Goal: Task Accomplishment & Management: Use online tool/utility

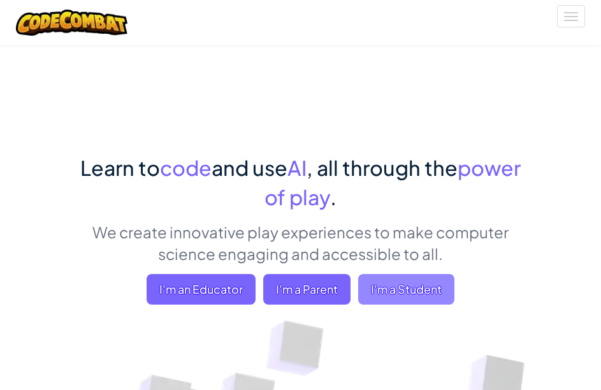
click at [394, 295] on span "I'm a Student" at bounding box center [406, 289] width 96 height 31
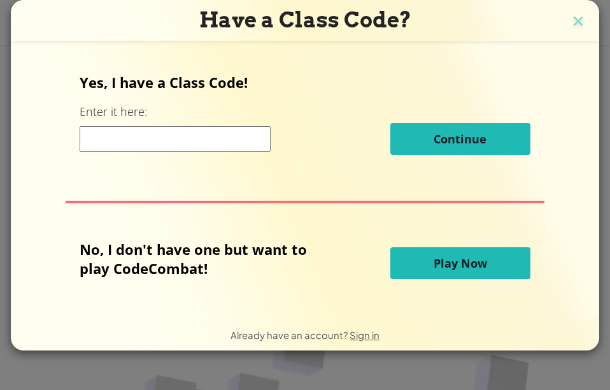
click at [431, 273] on button "Play Now" at bounding box center [461, 263] width 140 height 32
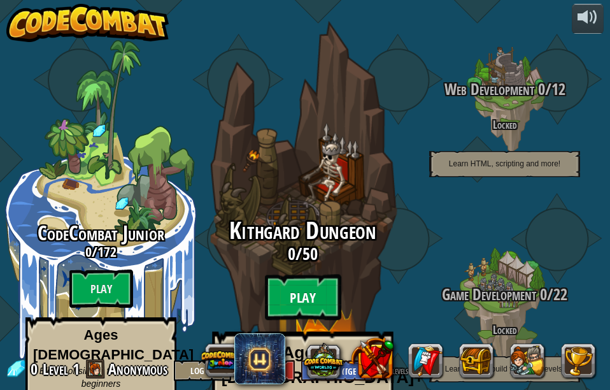
click at [303, 275] on btn "Play" at bounding box center [303, 298] width 76 height 46
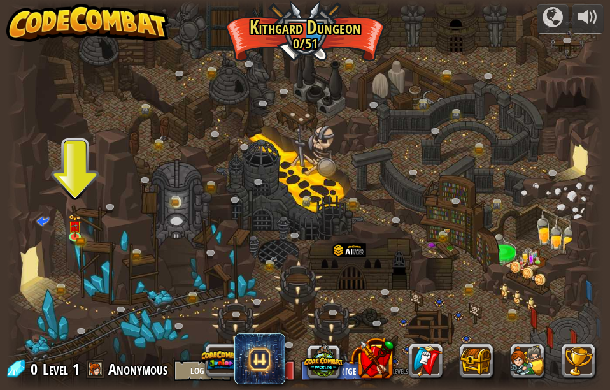
click at [74, 190] on div at bounding box center [305, 195] width 596 height 390
click at [78, 242] on link at bounding box center [76, 236] width 25 height 25
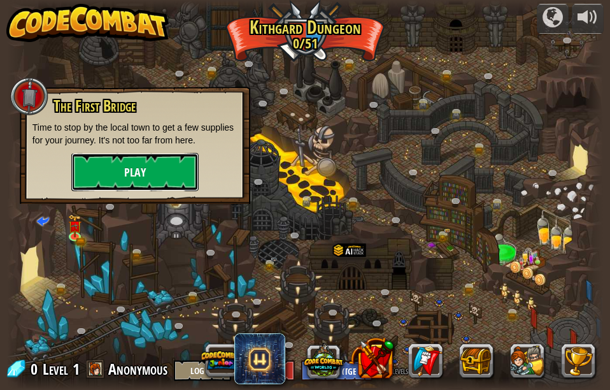
click at [142, 184] on button "Play" at bounding box center [134, 172] width 127 height 38
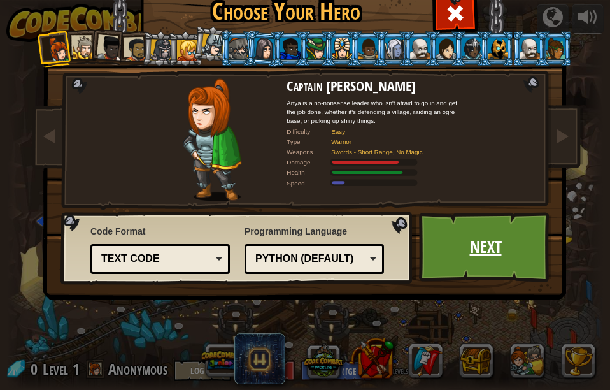
click at [475, 243] on link "Next" at bounding box center [485, 247] width 133 height 70
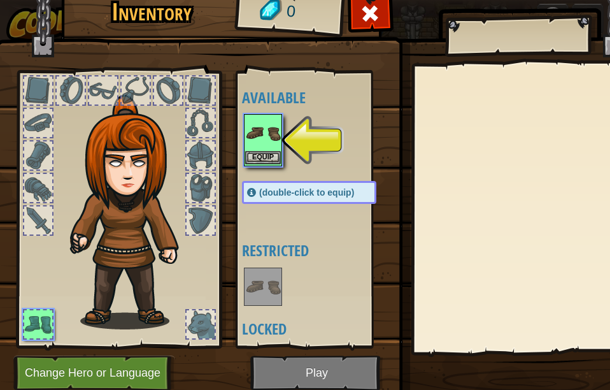
click at [281, 138] on div "Equip" at bounding box center [263, 140] width 38 height 52
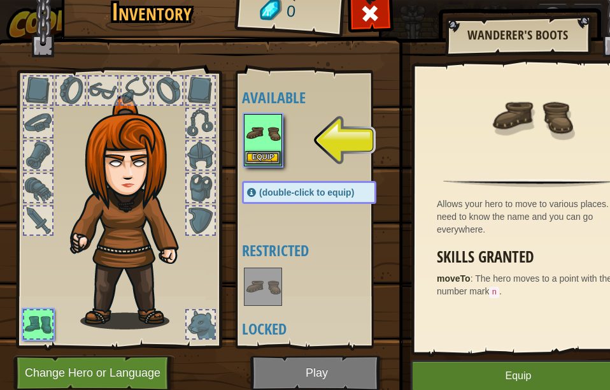
click at [269, 150] on img at bounding box center [263, 133] width 36 height 36
click at [269, 149] on img at bounding box center [263, 133] width 36 height 36
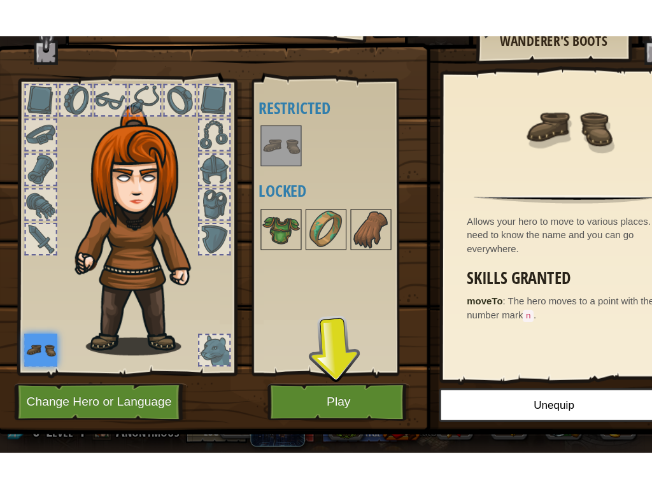
scroll to position [59, 0]
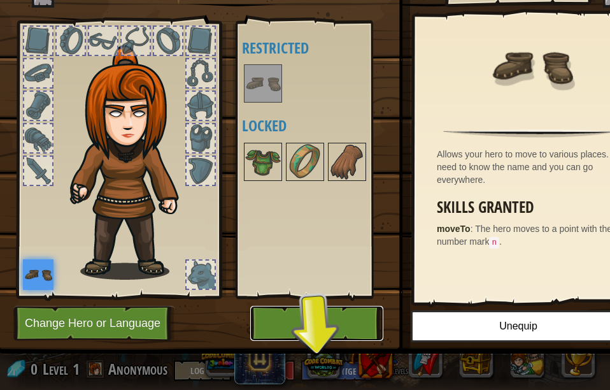
click at [334, 311] on button "Play" at bounding box center [316, 323] width 133 height 35
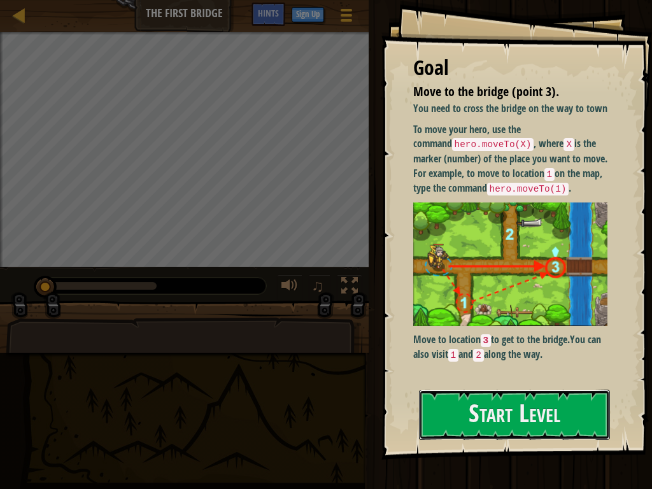
click at [492, 389] on button "Start Level" at bounding box center [514, 415] width 191 height 50
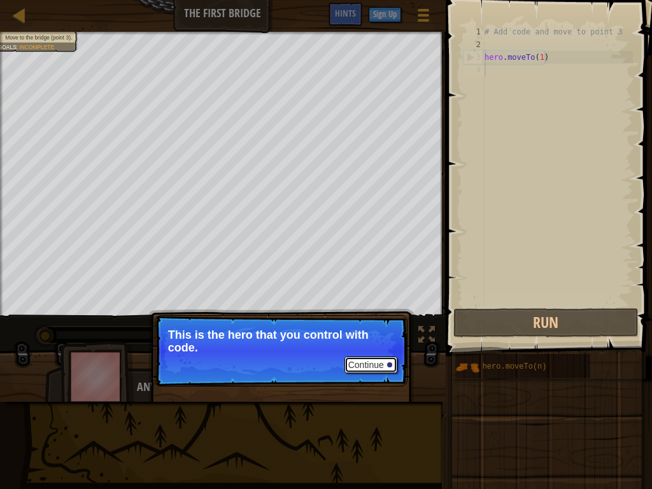
click at [376, 366] on button "Continue" at bounding box center [371, 365] width 53 height 17
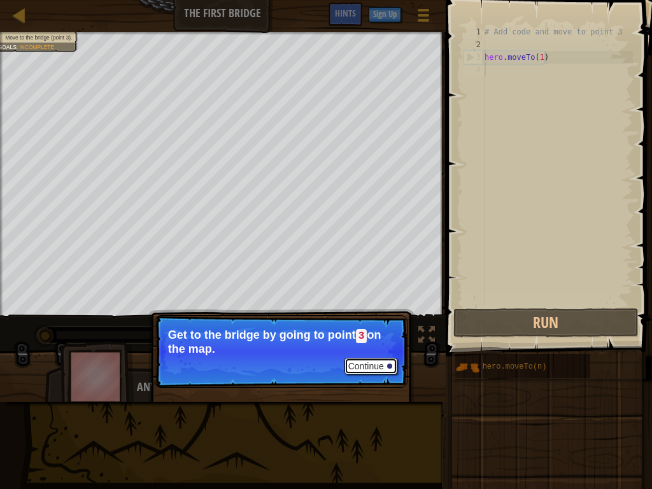
click at [376, 366] on button "Continue" at bounding box center [371, 366] width 53 height 17
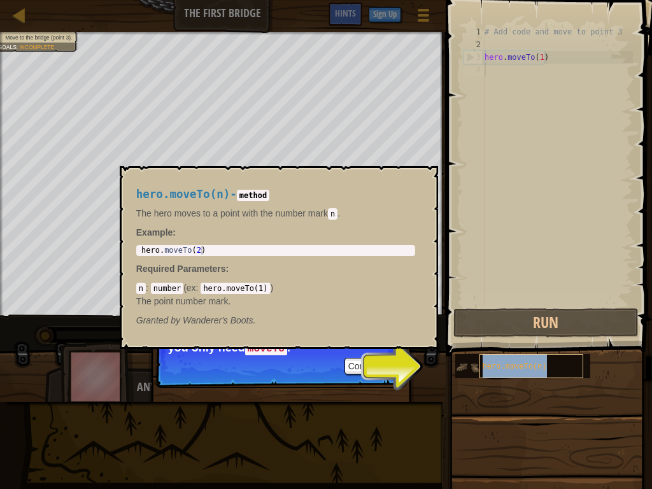
click at [491, 370] on span "hero.moveTo(n)" at bounding box center [515, 366] width 64 height 9
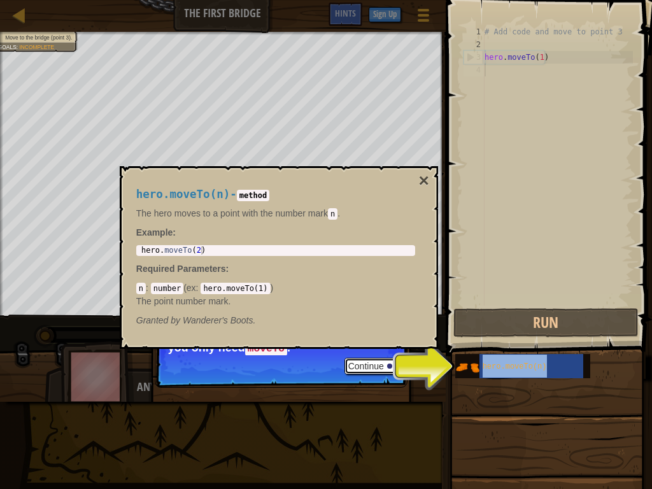
click at [375, 368] on button "Continue" at bounding box center [371, 366] width 53 height 17
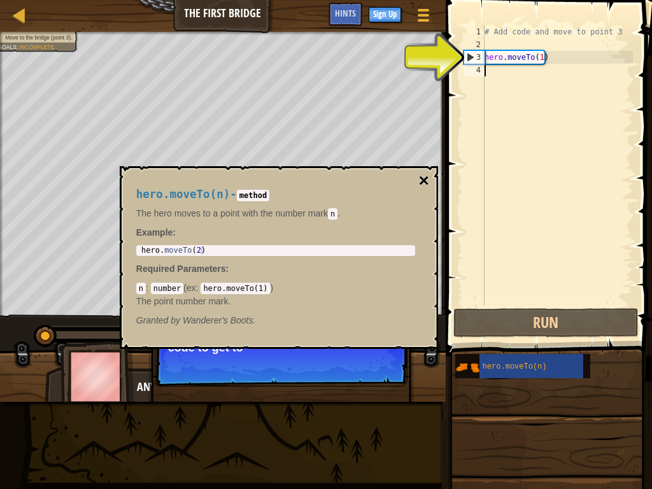
click at [422, 189] on button "×" at bounding box center [424, 181] width 10 height 18
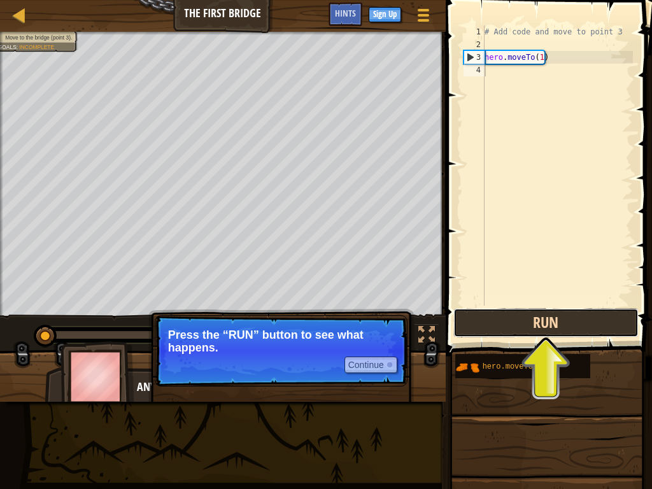
click at [502, 332] on button "Run" at bounding box center [546, 322] width 185 height 29
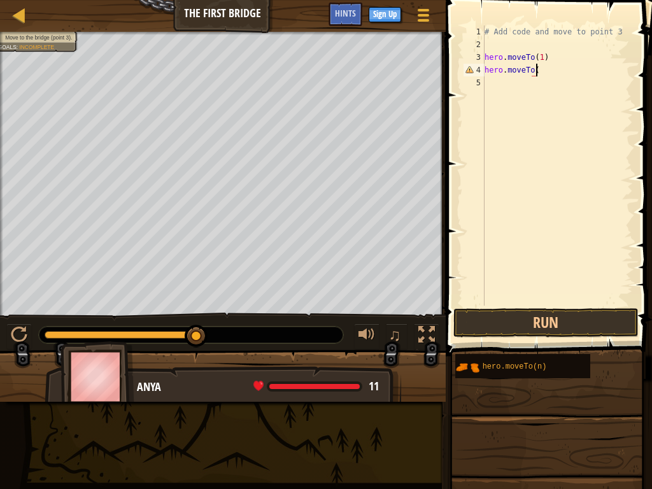
scroll to position [6, 4]
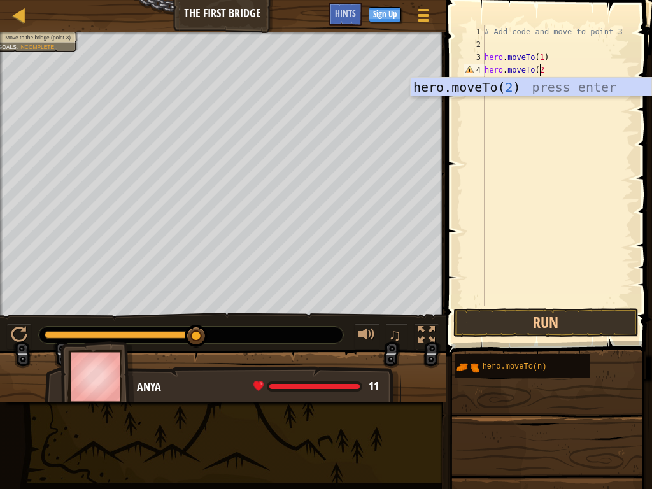
type textarea "hero.moveTo(2)"
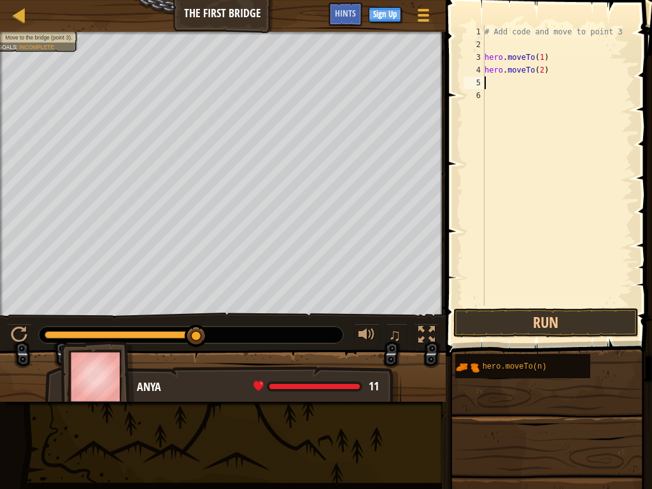
scroll to position [6, 0]
type textarea "hero.moveTo(2)"
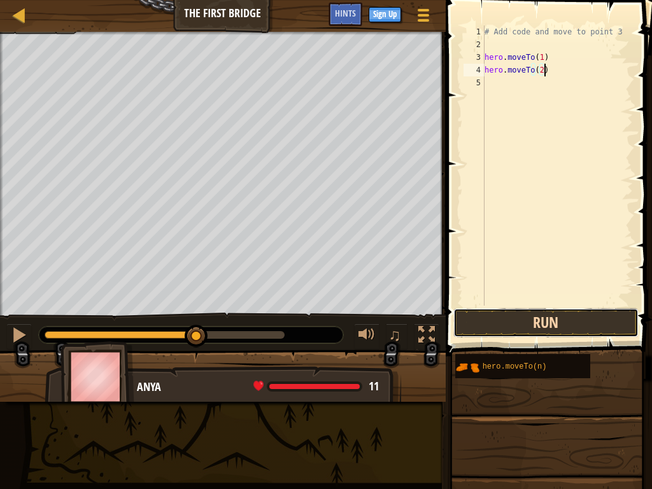
click at [552, 326] on button "Run" at bounding box center [546, 322] width 185 height 29
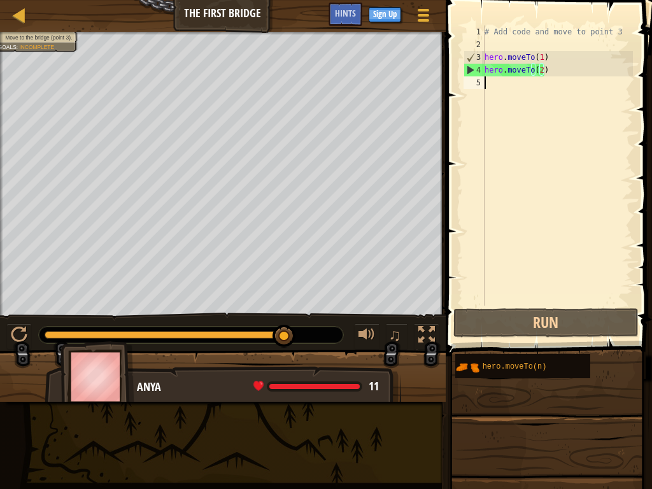
click at [532, 97] on div "# Add code and move to point 3 hero . moveTo ( 1 ) hero . moveTo ( 2 )" at bounding box center [557, 178] width 151 height 306
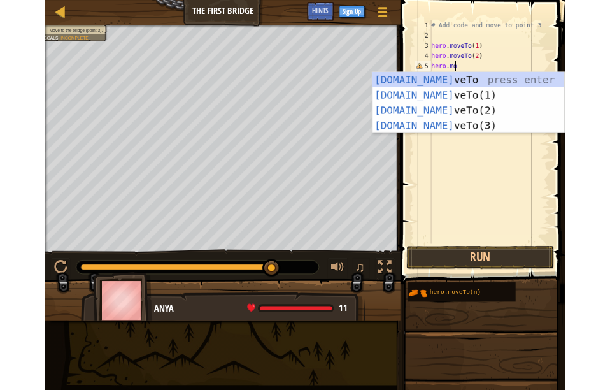
scroll to position [6, 2]
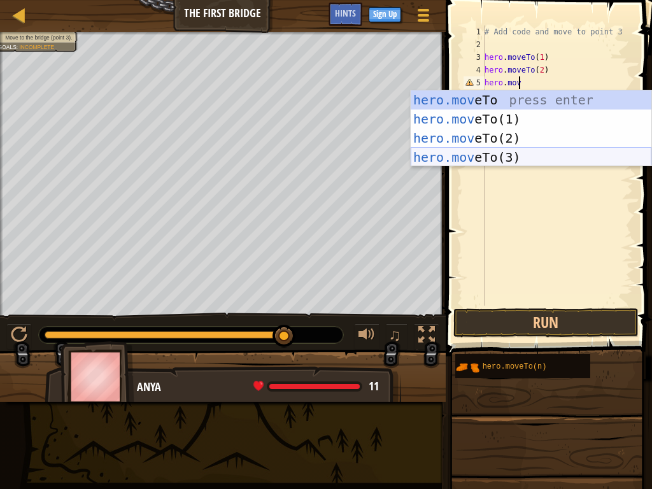
click at [500, 159] on div "hero.mov eTo press enter hero.mov eTo(1) press enter hero.mov eTo(2) press ente…" at bounding box center [531, 147] width 241 height 115
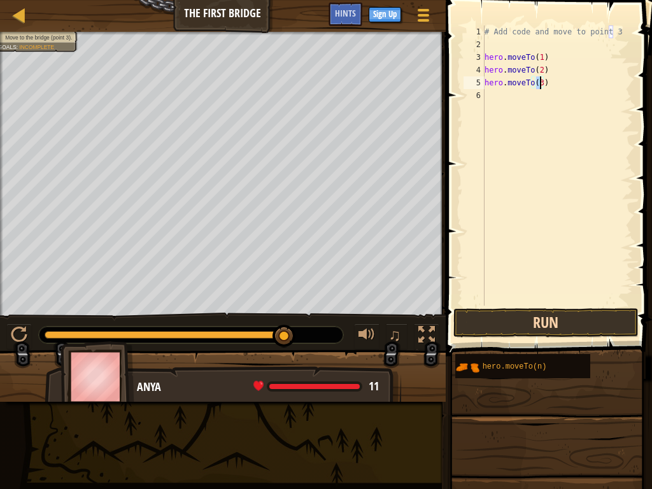
type textarea "hero.moveTo(3)"
click at [550, 314] on button "Run" at bounding box center [546, 322] width 185 height 29
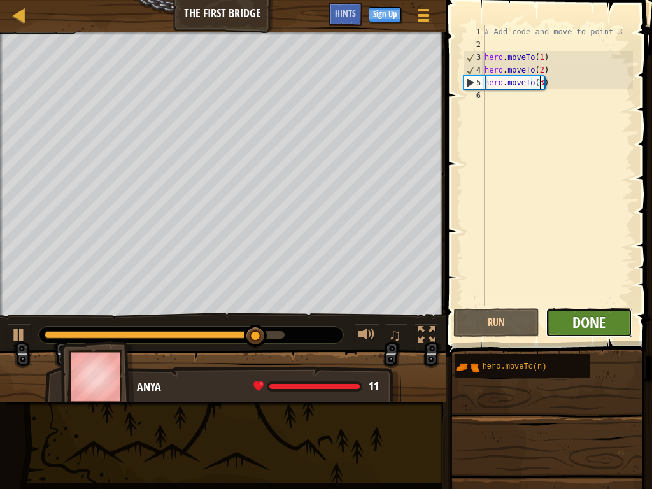
click at [580, 316] on span "Done" at bounding box center [589, 322] width 33 height 20
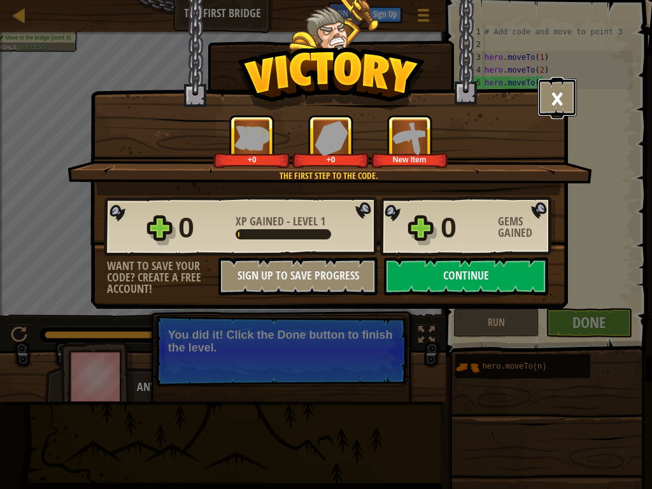
click at [561, 104] on button "×" at bounding box center [557, 97] width 39 height 38
